Goal: Task Accomplishment & Management: Use online tool/utility

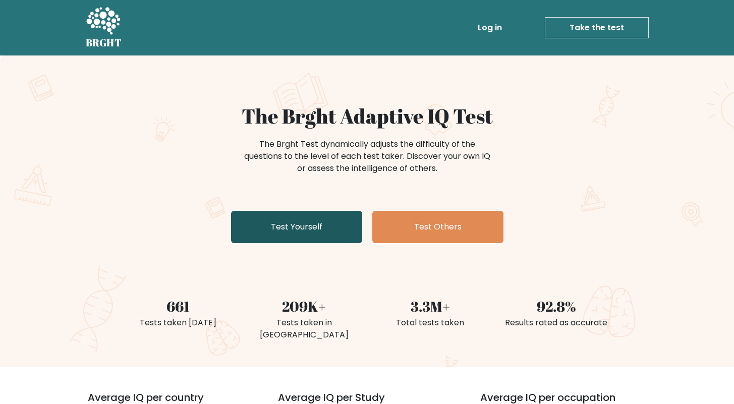
click at [313, 223] on link "Test Yourself" at bounding box center [296, 227] width 131 height 32
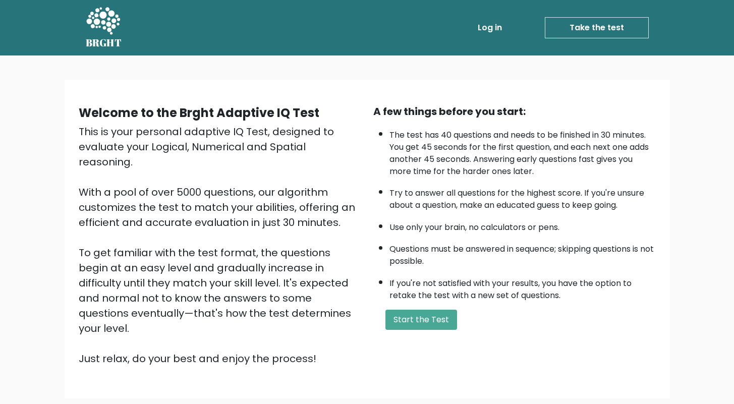
click at [594, 27] on link "Take the test" at bounding box center [597, 27] width 104 height 21
click at [429, 323] on button "Start the Test" at bounding box center [421, 320] width 72 height 20
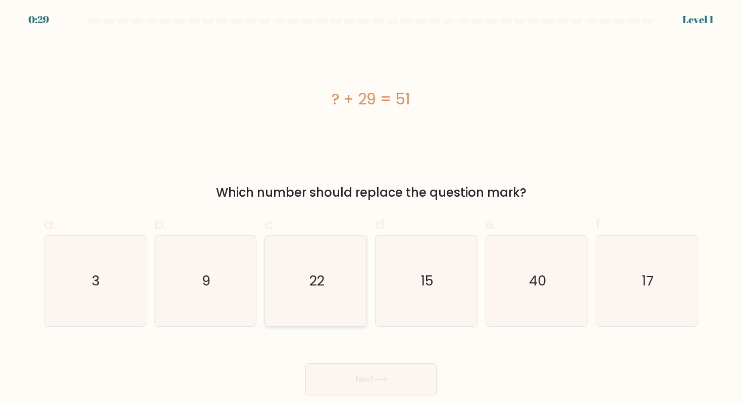
click at [315, 292] on icon "22" at bounding box center [315, 281] width 91 height 91
click at [371, 209] on input "c. 22" at bounding box center [371, 205] width 1 height 7
radio input "true"
click at [366, 381] on button "Next" at bounding box center [370, 379] width 131 height 32
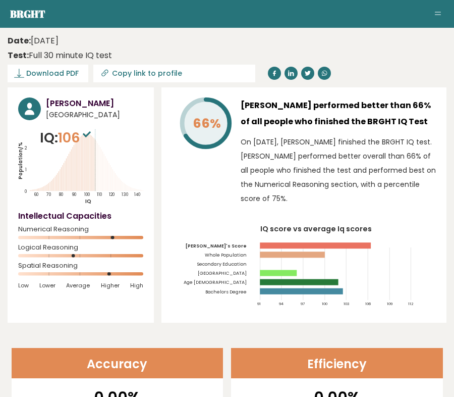
click at [238, 246] on tspan "Rensh's Score" at bounding box center [216, 245] width 61 height 7
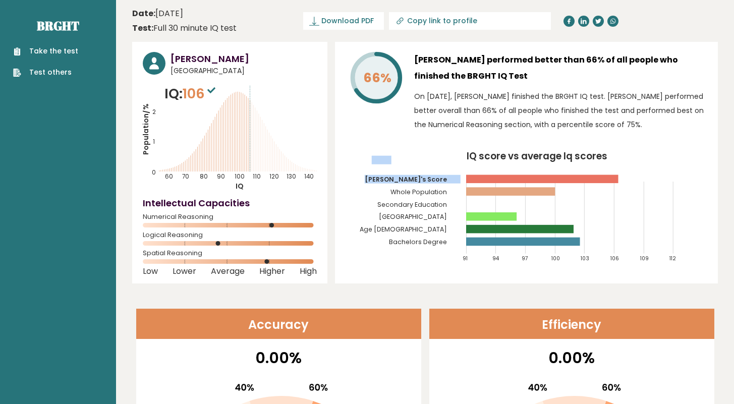
click at [673, 20] on div at bounding box center [675, 21] width 86 height 5
